Goal: Information Seeking & Learning: Learn about a topic

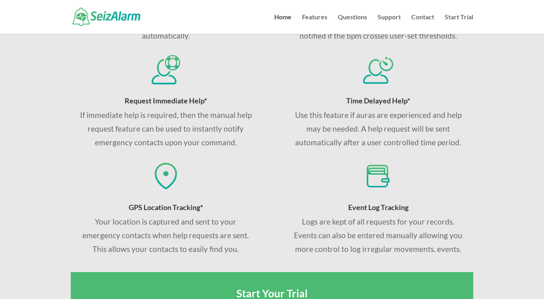
scroll to position [322, 0]
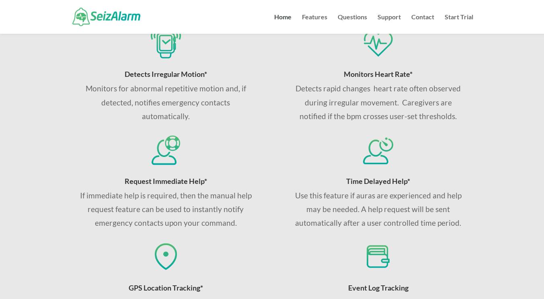
click at [259, 150] on div "Request Immediate Help* If immediate help is required, then the manual help req…" at bounding box center [166, 182] width 190 height 96
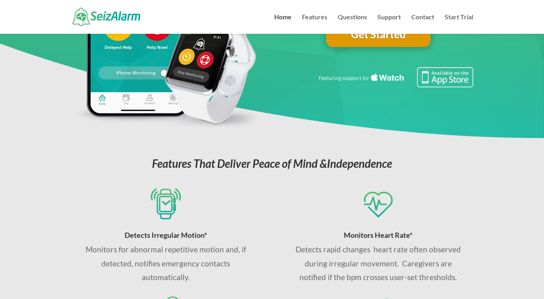
scroll to position [0, 0]
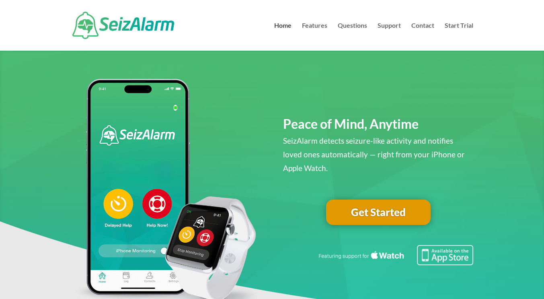
click at [381, 239] on img at bounding box center [395, 255] width 156 height 20
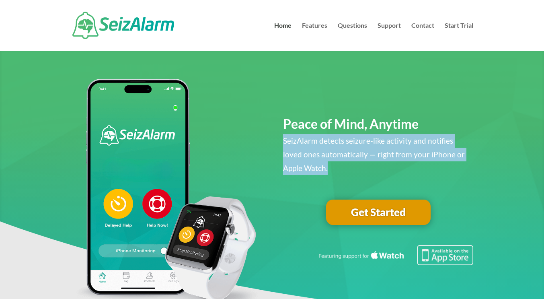
drag, startPoint x: 282, startPoint y: 143, endPoint x: 321, endPoint y: 176, distance: 50.5
click at [321, 176] on div "Peace of Mind, Anytime SeizAlarm detects seizure-like activity and notifies lov…" at bounding box center [272, 195] width 403 height 241
copy div "SeizAlarm detects seizure-like activity and notifies loved ones automatically —…"
click at [375, 211] on link "Get Started" at bounding box center [378, 213] width 105 height 26
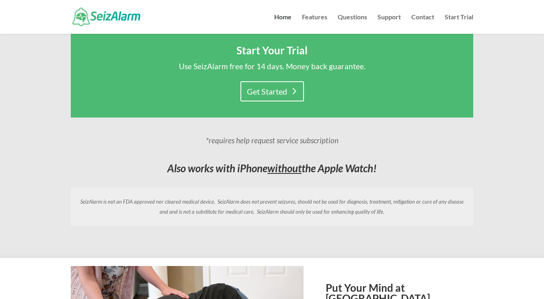
scroll to position [563, 0]
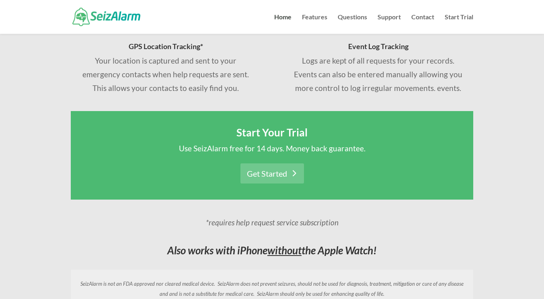
click at [276, 172] on link "Get Started" at bounding box center [273, 173] width 64 height 20
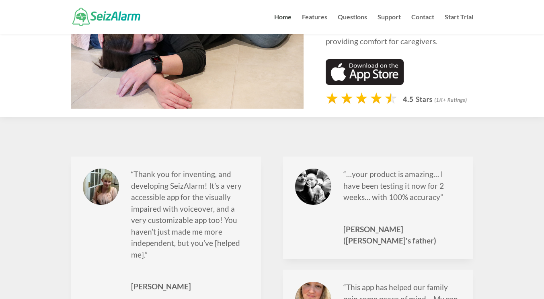
scroll to position [885, 0]
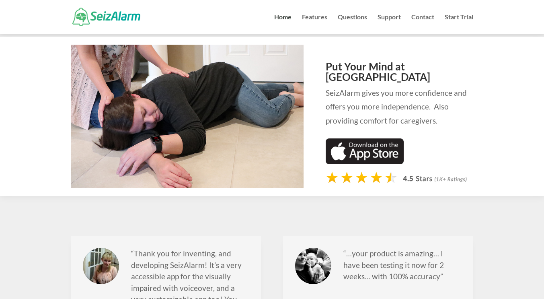
click at [369, 138] on img at bounding box center [365, 151] width 78 height 26
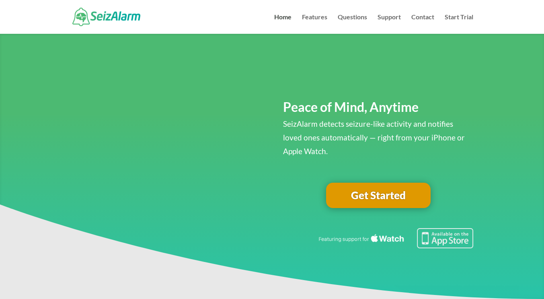
scroll to position [885, 0]
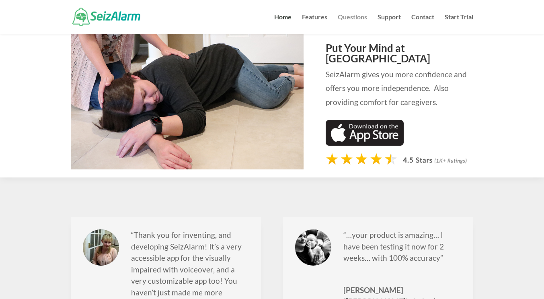
click at [366, 18] on link "Questions" at bounding box center [352, 24] width 29 height 20
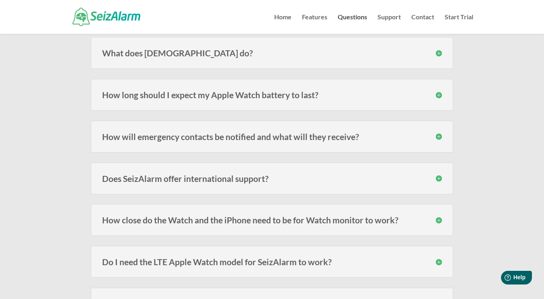
scroll to position [161, 0]
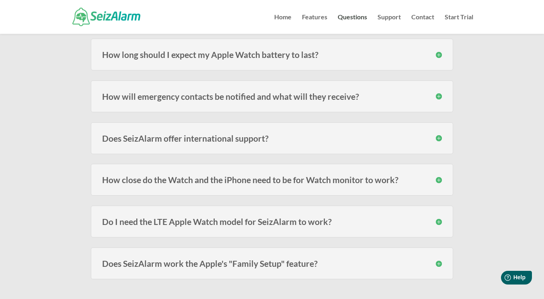
click at [441, 136] on h3 "Does SeizAlarm offer international support?" at bounding box center [272, 138] width 340 height 8
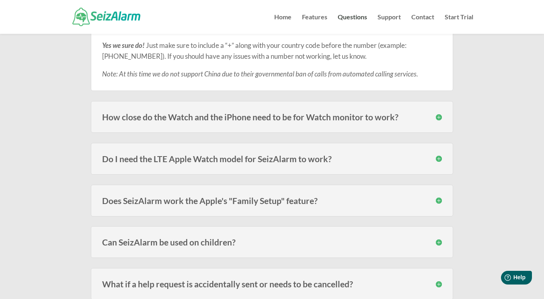
scroll to position [282, 0]
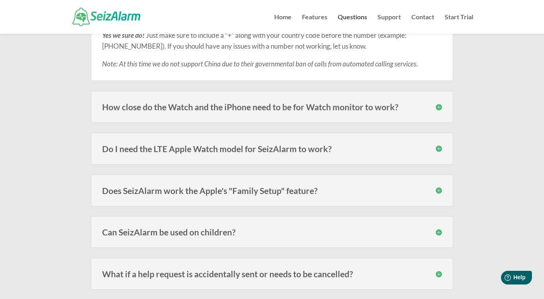
click at [438, 151] on h3 "Do I need the LTE Apple Watch model for SeizAlarm to work?" at bounding box center [272, 148] width 340 height 8
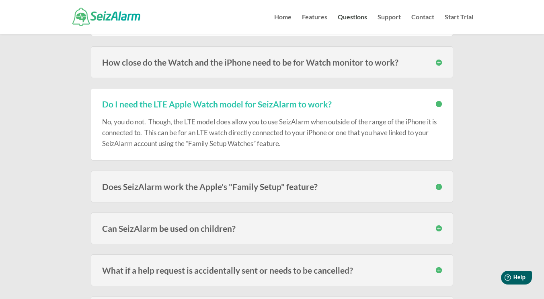
scroll to position [362, 0]
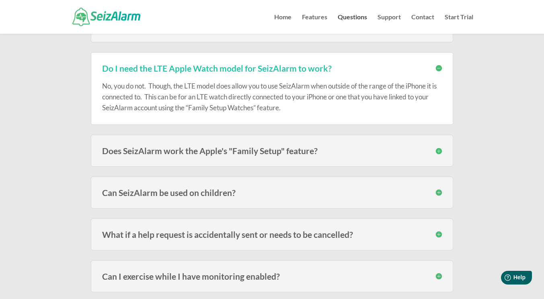
click at [435, 192] on h3 "Can SeizAlarm be used on children?" at bounding box center [272, 192] width 340 height 8
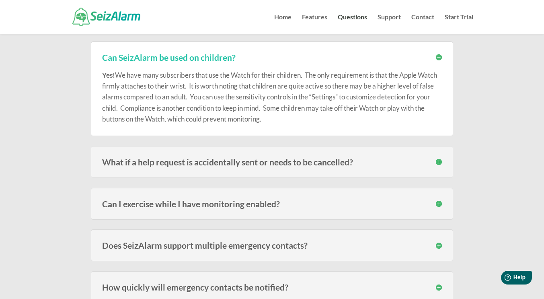
scroll to position [523, 0]
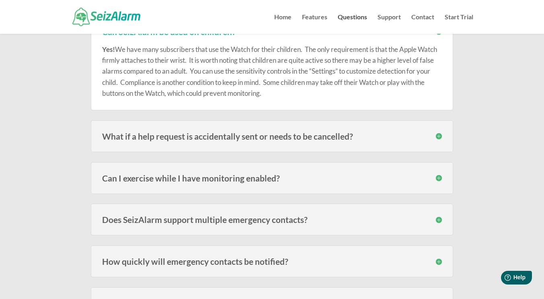
click at [442, 219] on h3 "Does SeizAlarm support multiple emergency contacts?" at bounding box center [272, 219] width 340 height 8
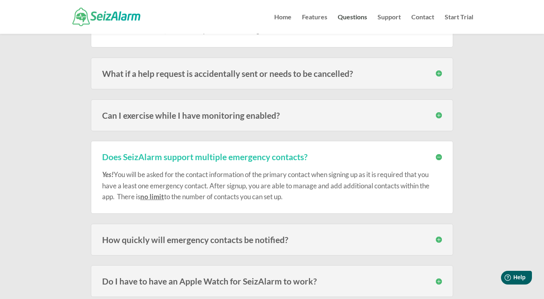
scroll to position [644, 0]
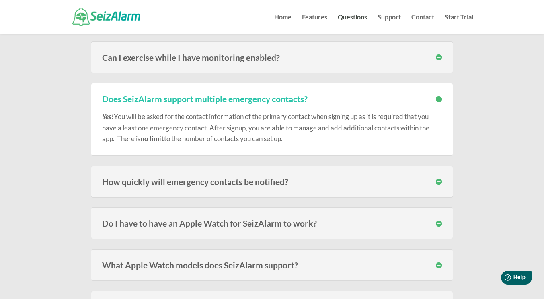
click at [266, 185] on h3 "How quickly will emergency contacts be notified?" at bounding box center [272, 181] width 340 height 8
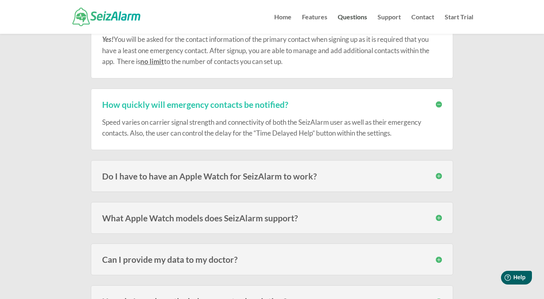
scroll to position [724, 0]
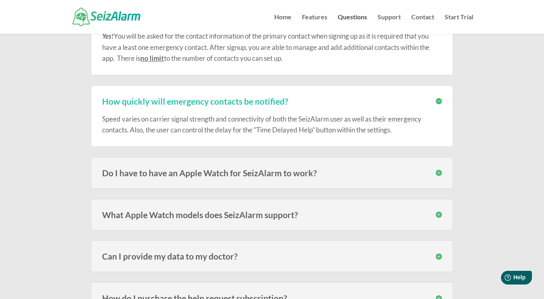
click at [327, 171] on h3 "Do I have to have an Apple Watch for SeizAlarm to work?" at bounding box center [272, 173] width 340 height 8
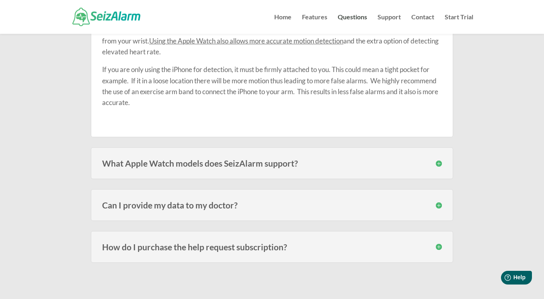
scroll to position [885, 0]
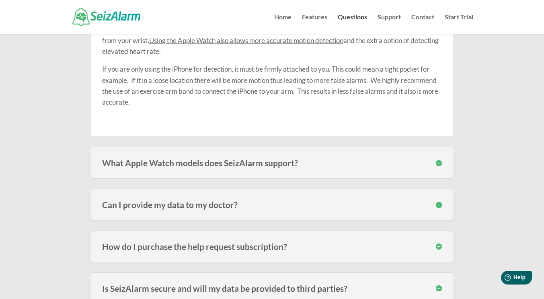
click at [216, 174] on div "What Apple Watch models does SeizAlarm support? SeizAlarm is currently compatib…" at bounding box center [272, 163] width 362 height 32
click at [220, 166] on h3 "What Apple Watch models does SeizAlarm support?" at bounding box center [272, 162] width 340 height 8
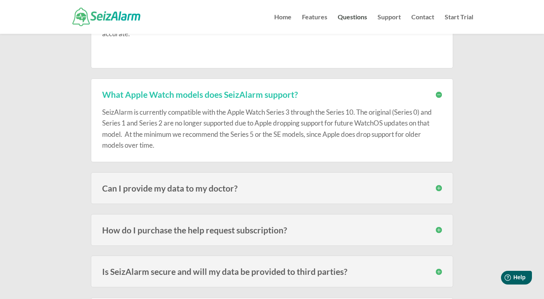
scroll to position [965, 0]
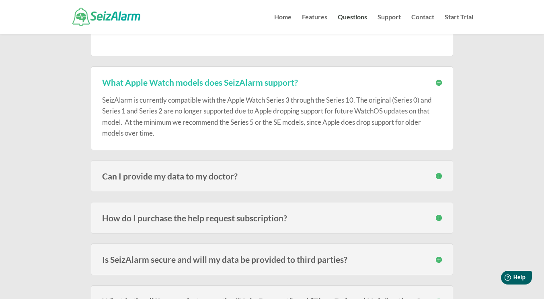
click at [317, 217] on h3 "How do I purchase the help request subscription?" at bounding box center [272, 218] width 340 height 8
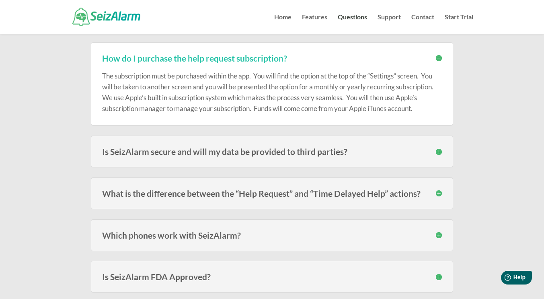
scroll to position [1126, 0]
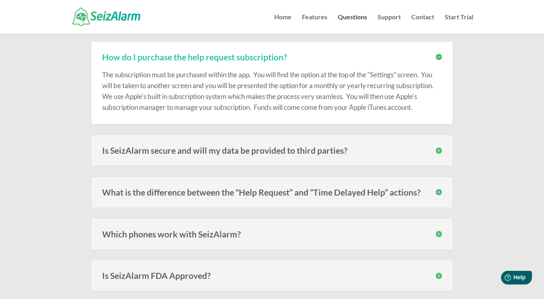
click at [323, 142] on div "Is SeizAlarm secure and will my data be provided to third parties? Your data is…" at bounding box center [272, 150] width 362 height 32
click at [437, 149] on h3 "Is SeizAlarm secure and will my data be provided to third parties?" at bounding box center [272, 150] width 340 height 8
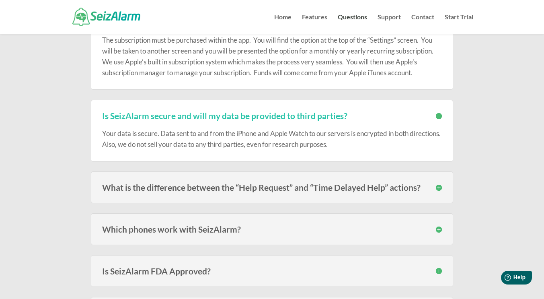
scroll to position [1207, 0]
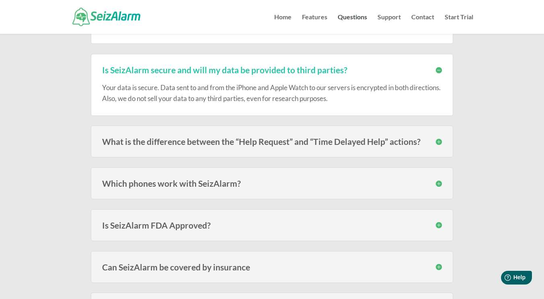
click at [408, 228] on h3 "Is SeizAlarm FDA Approved?" at bounding box center [272, 225] width 340 height 8
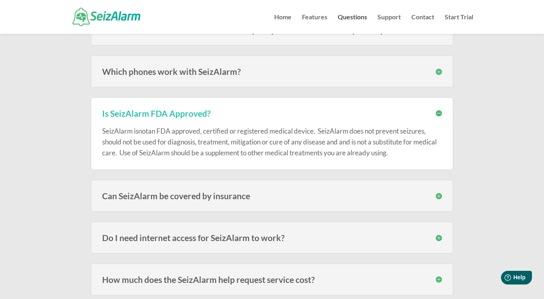
scroll to position [1327, 0]
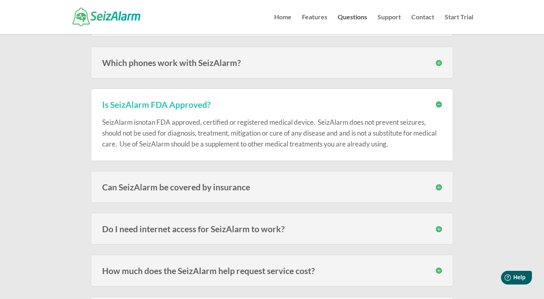
click at [309, 189] on h3 "Can SeizAlarm be covered by insurance" at bounding box center [272, 187] width 340 height 8
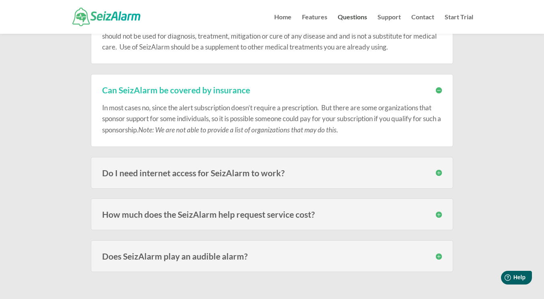
scroll to position [1448, 0]
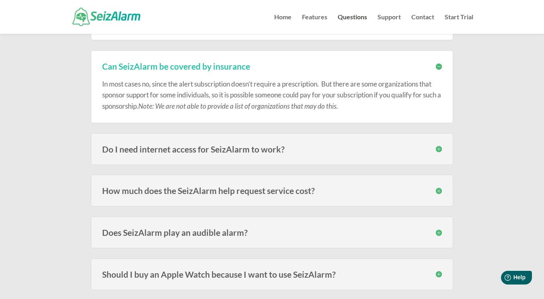
click at [335, 197] on div "How much does the SeizAlarm help request service cost? There is no cost for the…" at bounding box center [272, 191] width 362 height 32
click at [401, 182] on div "How much does the SeizAlarm help request service cost? There is no cost for the…" at bounding box center [272, 191] width 362 height 32
click at [445, 191] on div "How much does the SeizAlarm help request service cost? There is no cost for the…" at bounding box center [272, 191] width 362 height 32
click at [441, 189] on h3 "How much does the SeizAlarm help request service cost?" at bounding box center [272, 190] width 340 height 8
